Goal: Task Accomplishment & Management: Manage account settings

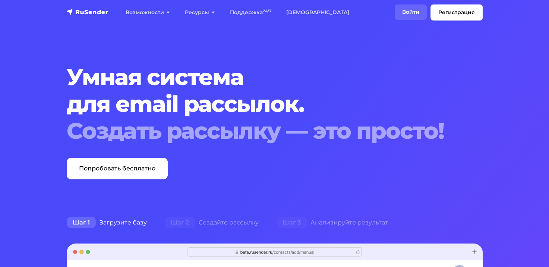
click at [413, 6] on link "Войти" at bounding box center [411, 11] width 32 height 15
click at [412, 3] on nav "Регистрация Возможности Конструктор писем Формы подписки A/B–тестирование API и…" at bounding box center [274, 12] width 549 height 25
click at [409, 8] on link "Войти" at bounding box center [411, 11] width 32 height 15
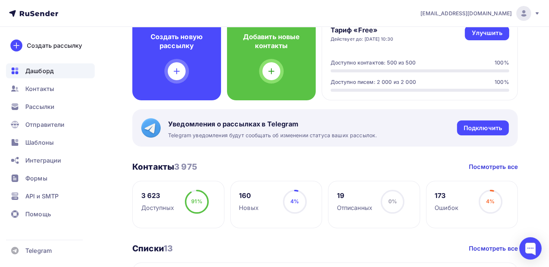
scroll to position [75, 0]
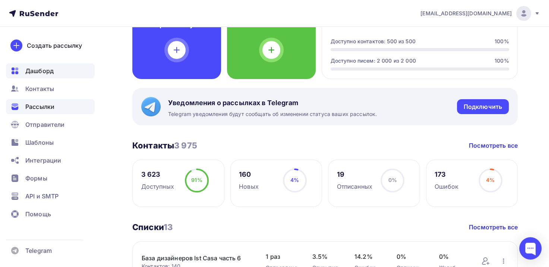
click at [47, 101] on div "Рассылки" at bounding box center [50, 106] width 89 height 15
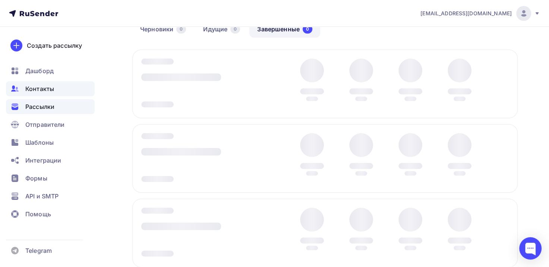
click at [45, 88] on span "Контакты" at bounding box center [39, 88] width 29 height 9
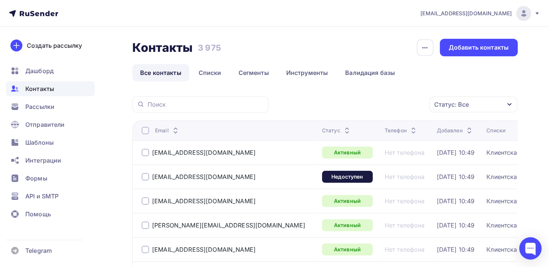
click at [182, 109] on div at bounding box center [200, 104] width 136 height 16
click at [182, 104] on input "text" at bounding box center [206, 104] width 116 height 8
paste input "[EMAIL_ADDRESS][DOMAIN_NAME]"
type input "[EMAIL_ADDRESS][DOMAIN_NAME]"
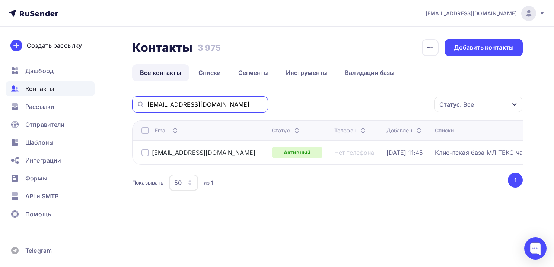
drag, startPoint x: 203, startPoint y: 105, endPoint x: 78, endPoint y: 88, distance: 126.3
click at [78, 88] on div "[EMAIL_ADDRESS][DOMAIN_NAME] Аккаунт Тарифы Выйти Создать рассылку [GEOGRAPHIC_…" at bounding box center [277, 120] width 554 height 241
click at [234, 108] on input "text" at bounding box center [206, 104] width 116 height 8
